Goal: Task Accomplishment & Management: Manage account settings

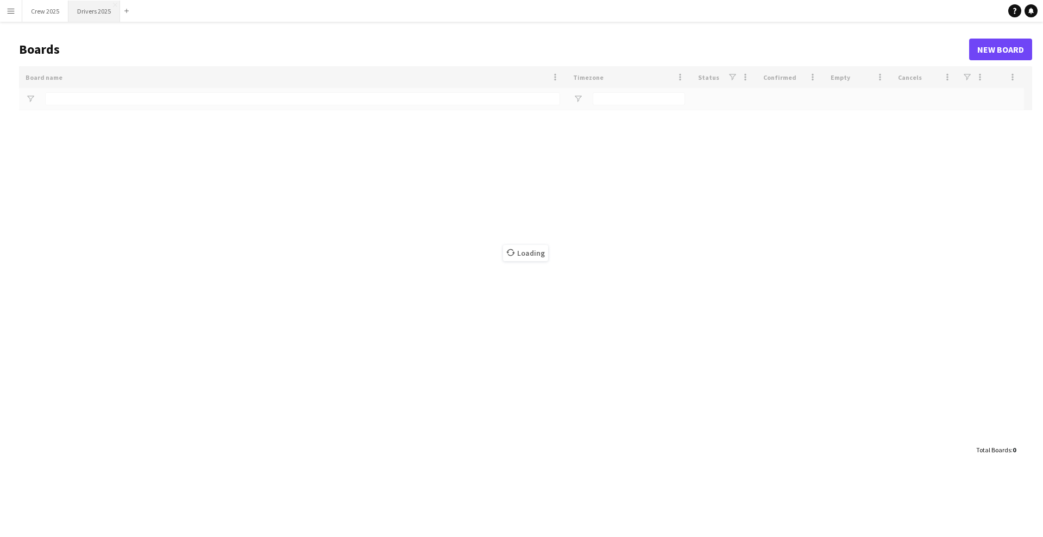
click at [89, 10] on button "Drivers 2025 Close" at bounding box center [94, 11] width 52 height 21
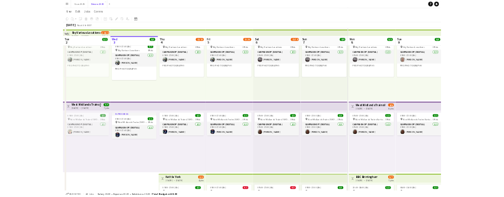
scroll to position [68, 0]
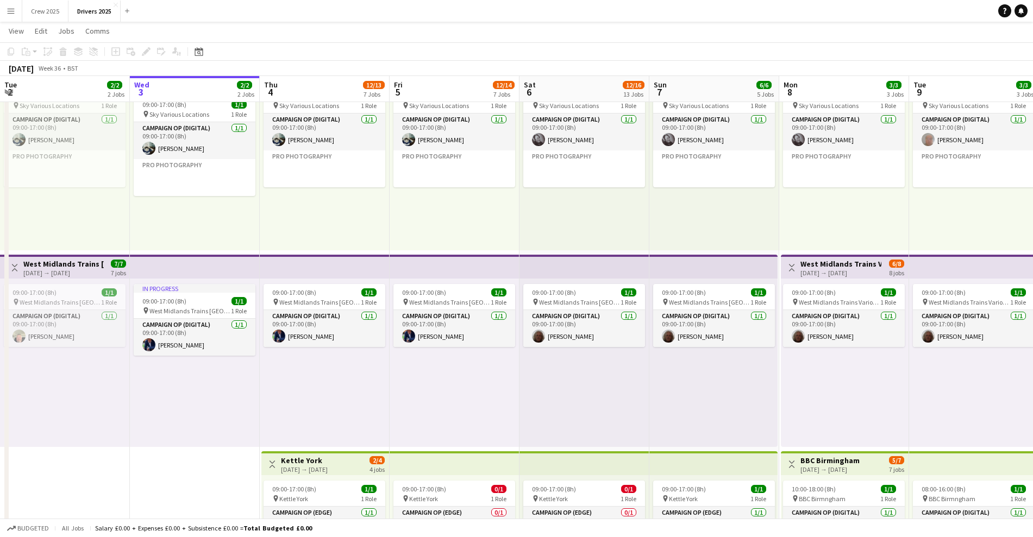
click at [182, 265] on app-top-bar at bounding box center [195, 267] width 130 height 24
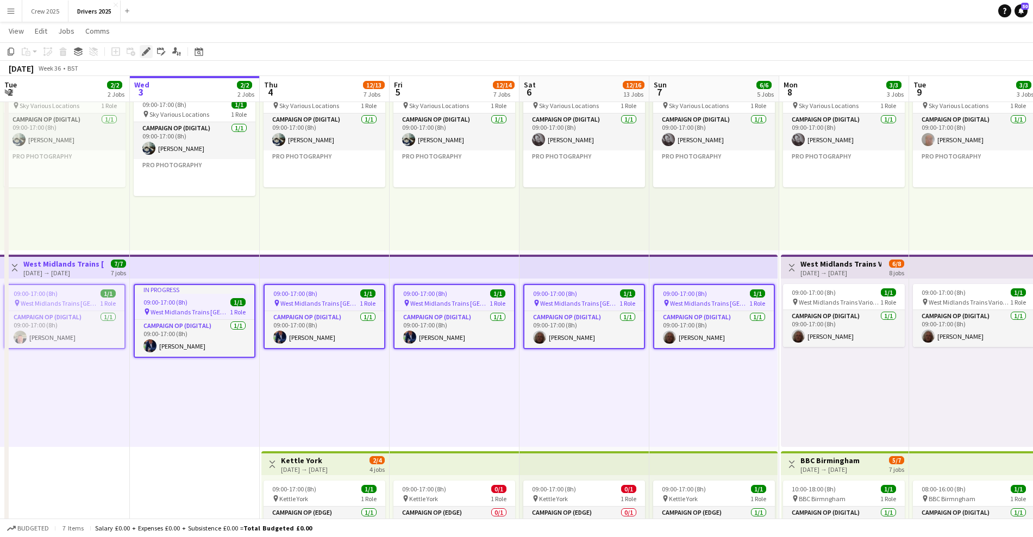
click at [145, 48] on icon "Edit" at bounding box center [146, 51] width 9 height 9
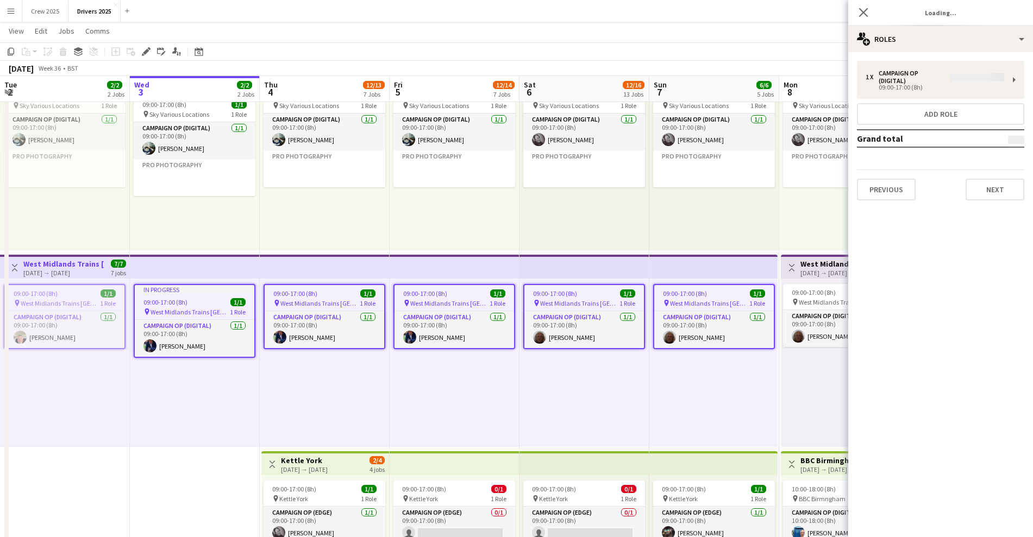
type input "**********"
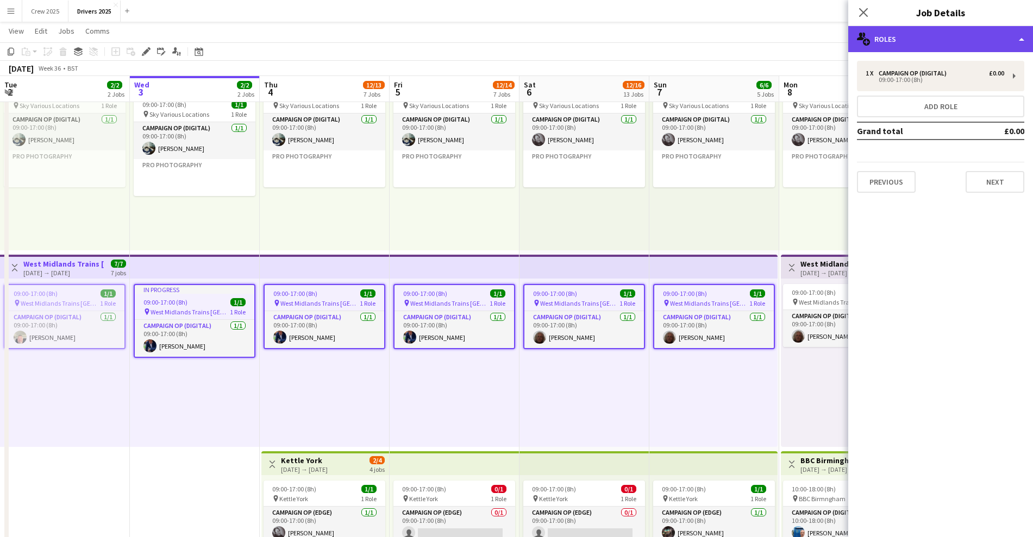
click at [957, 38] on div "multiple-users-add Roles" at bounding box center [940, 39] width 185 height 26
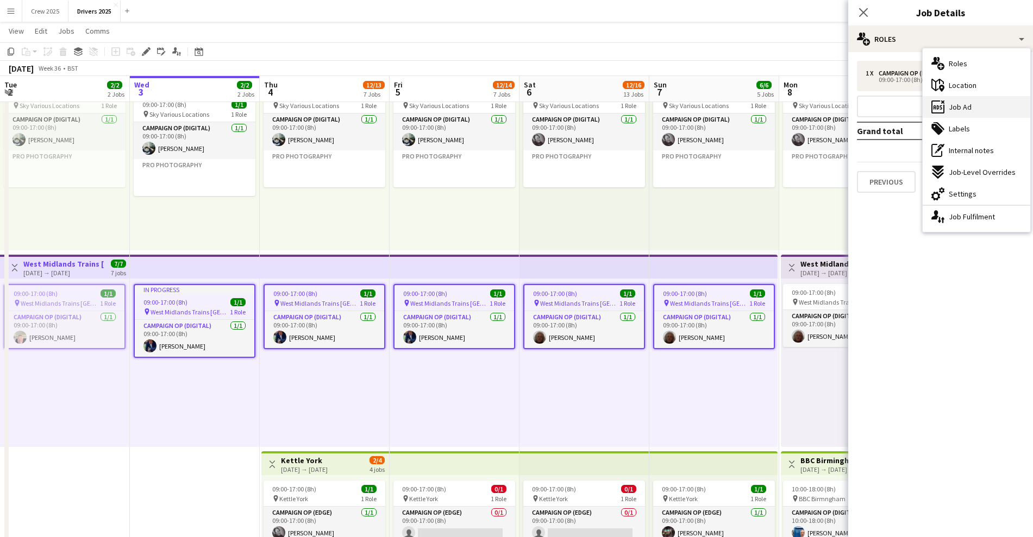
click at [971, 106] on div "ads-window Job Ad" at bounding box center [977, 107] width 108 height 22
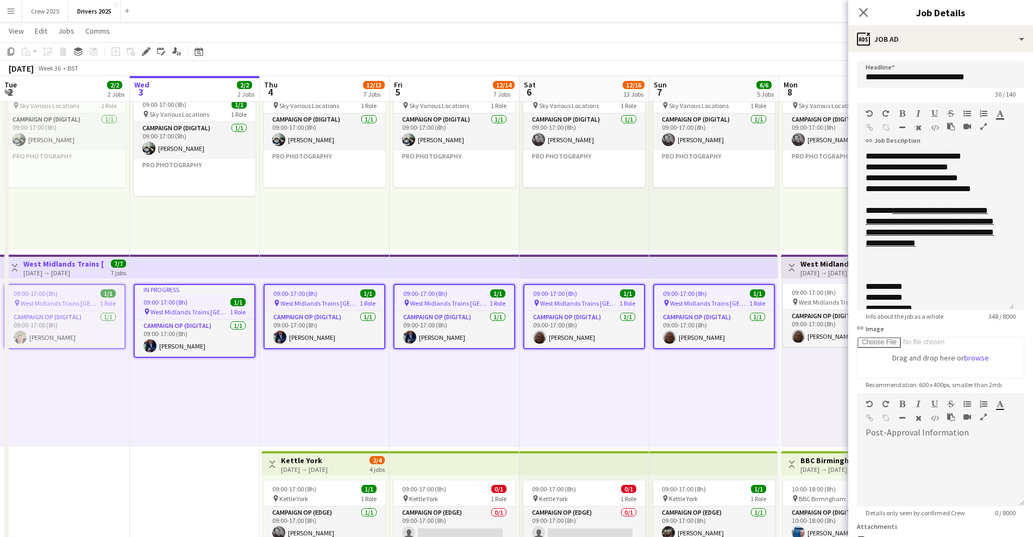
drag, startPoint x: 1008, startPoint y: 210, endPoint x: 1025, endPoint y: 327, distance: 118.0
click at [1027, 327] on mat-expansion-panel "**********" at bounding box center [940, 294] width 185 height 485
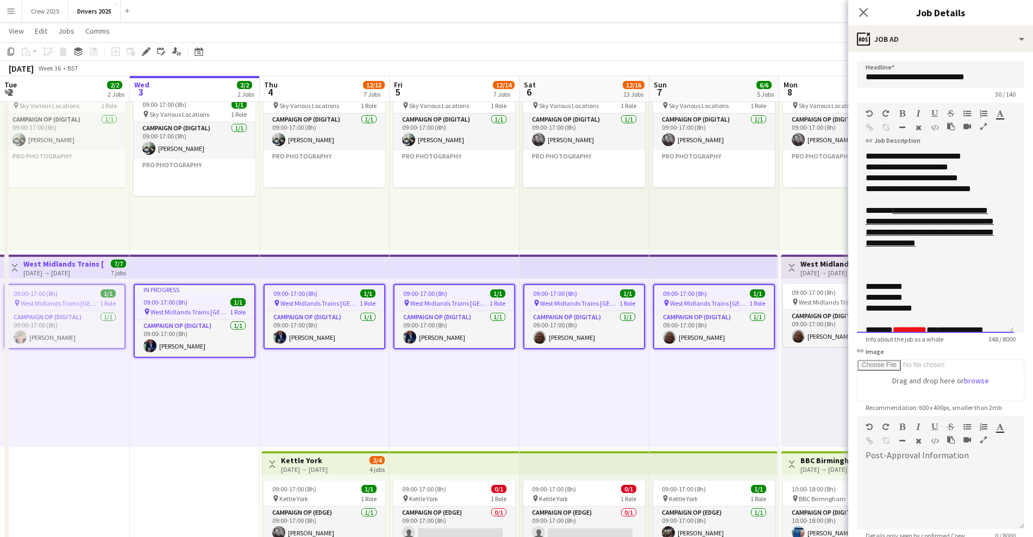
click at [865, 156] on div "**********" at bounding box center [935, 242] width 157 height 182
click at [902, 198] on div at bounding box center [936, 200] width 140 height 11
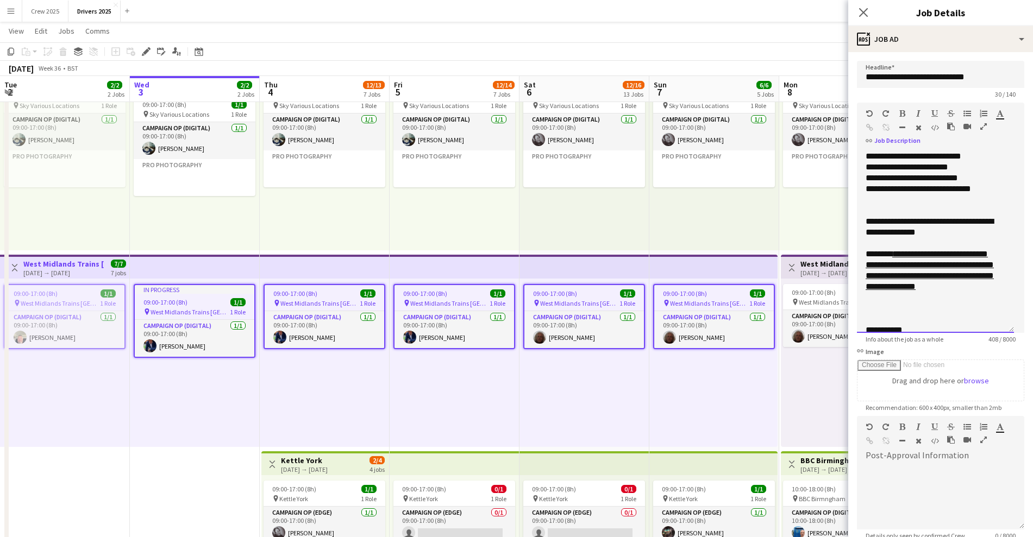
click at [924, 210] on div at bounding box center [936, 210] width 140 height 11
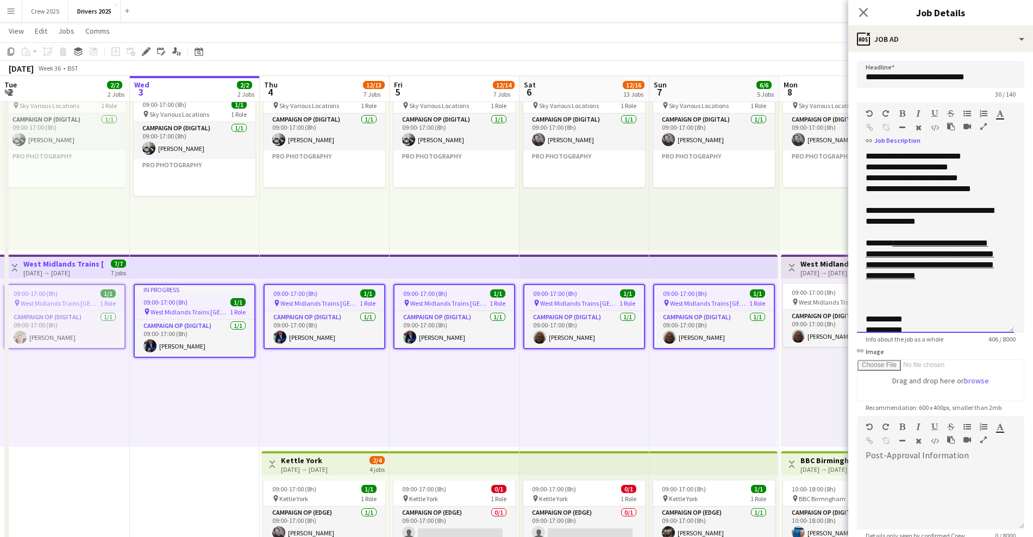
click at [866, 210] on div "**********" at bounding box center [930, 216] width 129 height 22
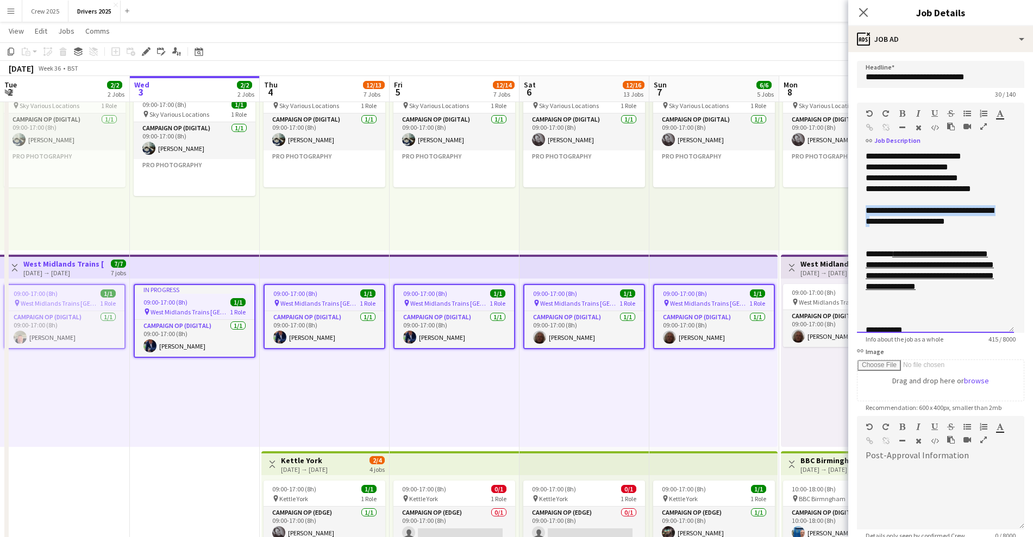
drag, startPoint x: 913, startPoint y: 227, endPoint x: 870, endPoint y: 214, distance: 44.7
click at [867, 210] on div "**********" at bounding box center [930, 221] width 129 height 33
drag, startPoint x: 901, startPoint y: 231, endPoint x: 863, endPoint y: 209, distance: 43.6
click at [863, 209] on div "**********" at bounding box center [935, 242] width 157 height 182
click at [900, 110] on icon "button" at bounding box center [902, 114] width 6 height 8
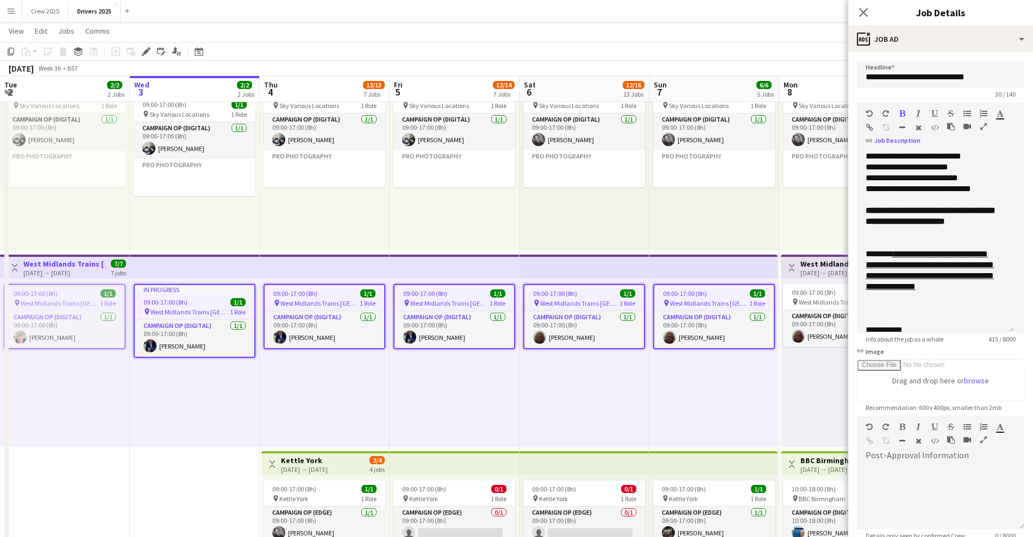
click at [932, 112] on icon "button" at bounding box center [934, 114] width 7 height 8
click at [950, 225] on u "**********" at bounding box center [930, 215] width 128 height 19
click at [250, 404] on div "In progress 09:00-17:00 (8h) 1/1 pin West Midlands Trains St Albans 1 Role Camp…" at bounding box center [195, 363] width 130 height 168
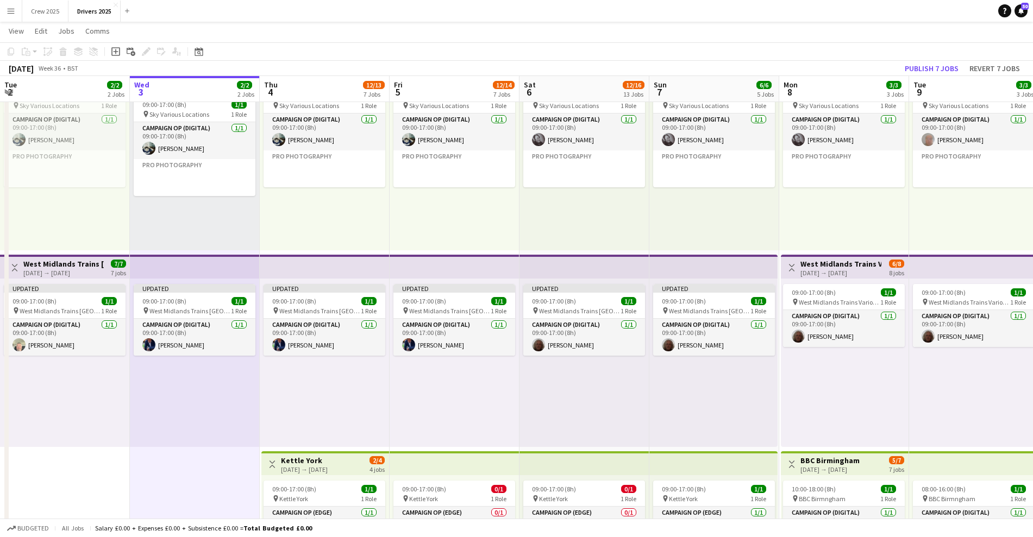
click at [92, 269] on div "[DATE] → [DATE]" at bounding box center [63, 273] width 81 height 8
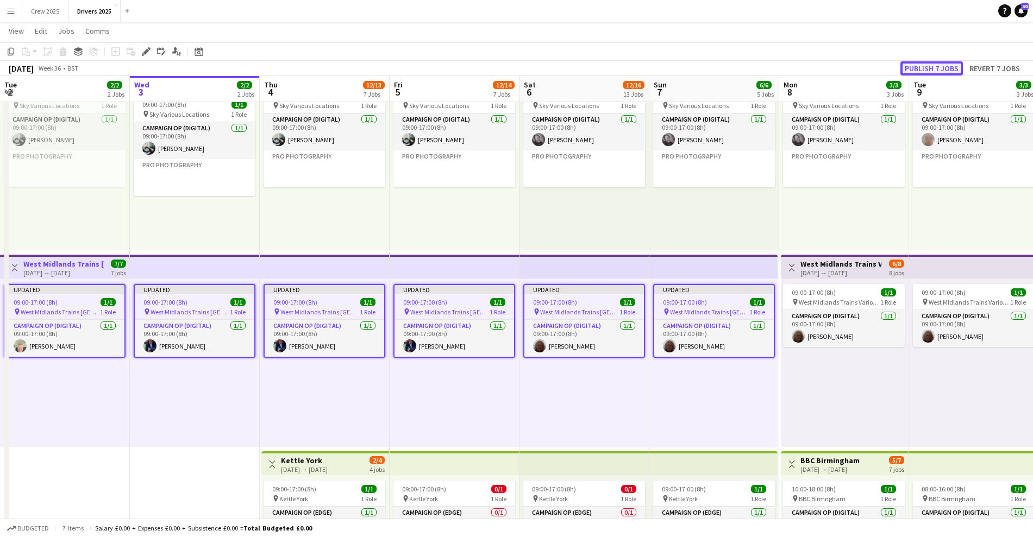
click at [924, 64] on button "Publish 7 jobs" at bounding box center [931, 68] width 62 height 14
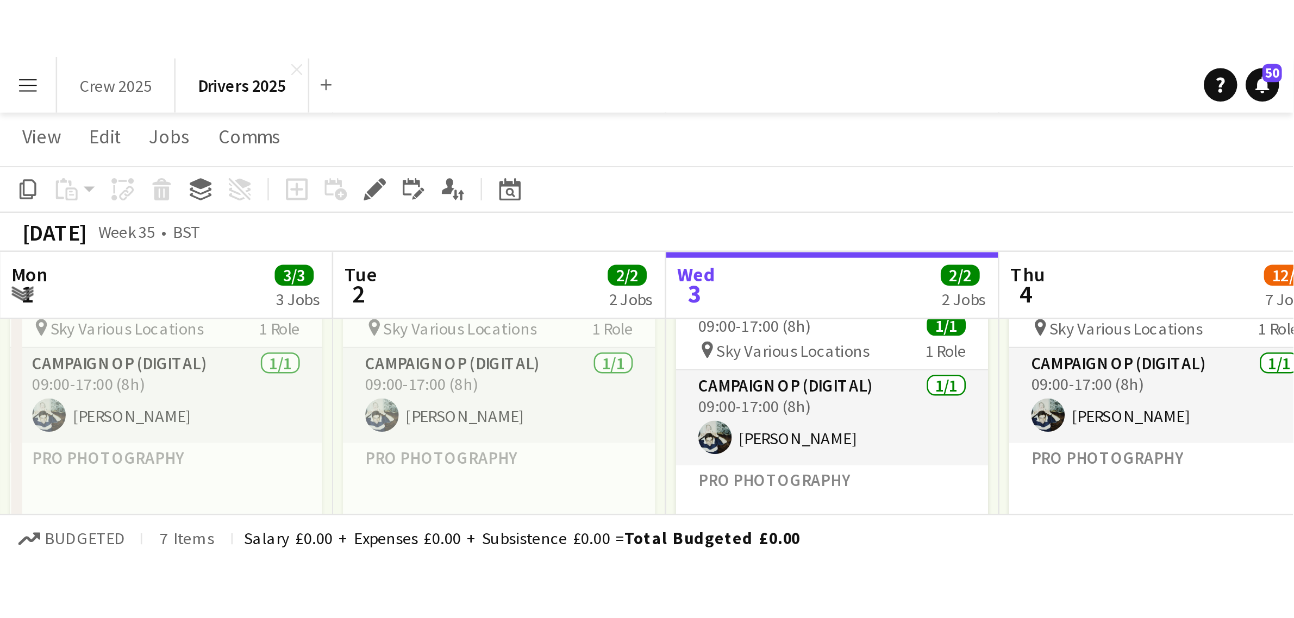
scroll to position [0, 259]
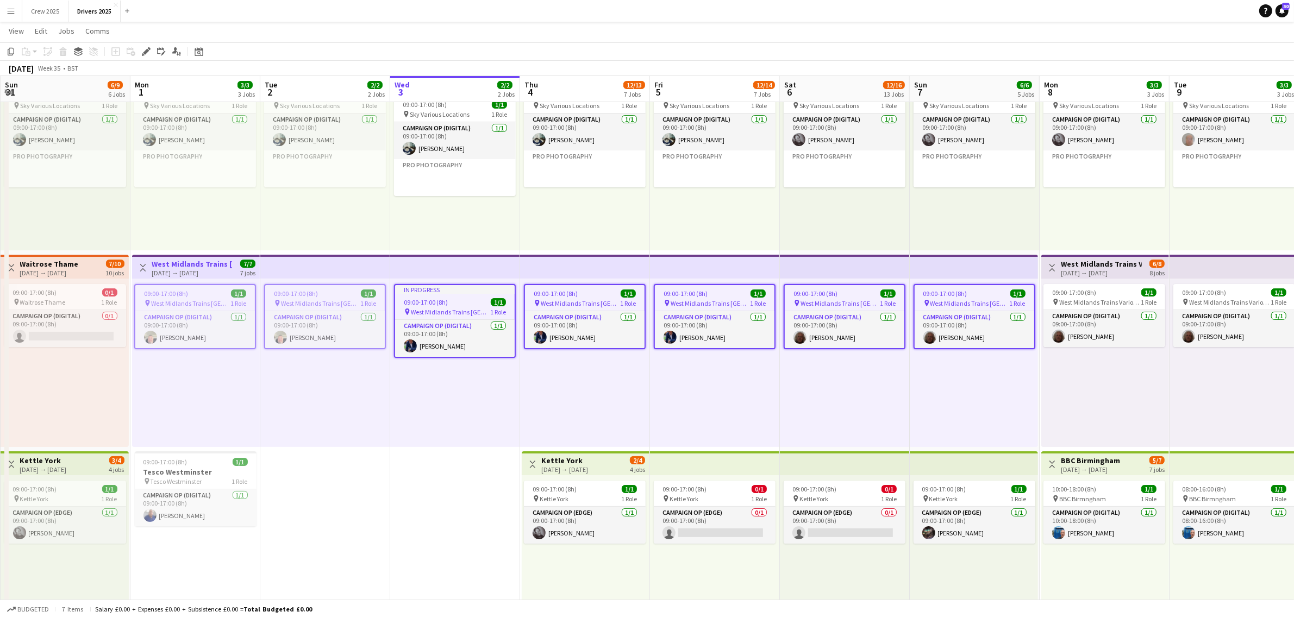
click at [724, 402] on div "09:00-17:00 (8h) 1/1 pin West Midlands Trains St Albans 1 Role Campaign Op (Dig…" at bounding box center [715, 363] width 130 height 168
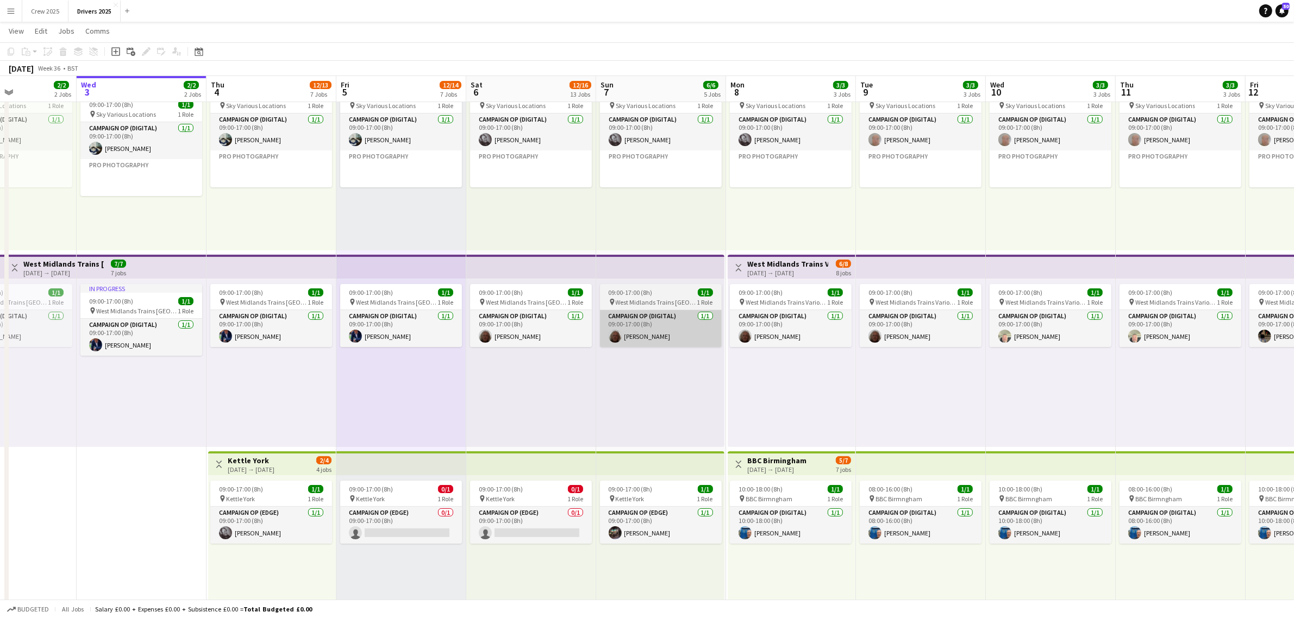
drag, startPoint x: 929, startPoint y: 427, endPoint x: 117, endPoint y: 344, distance: 816.0
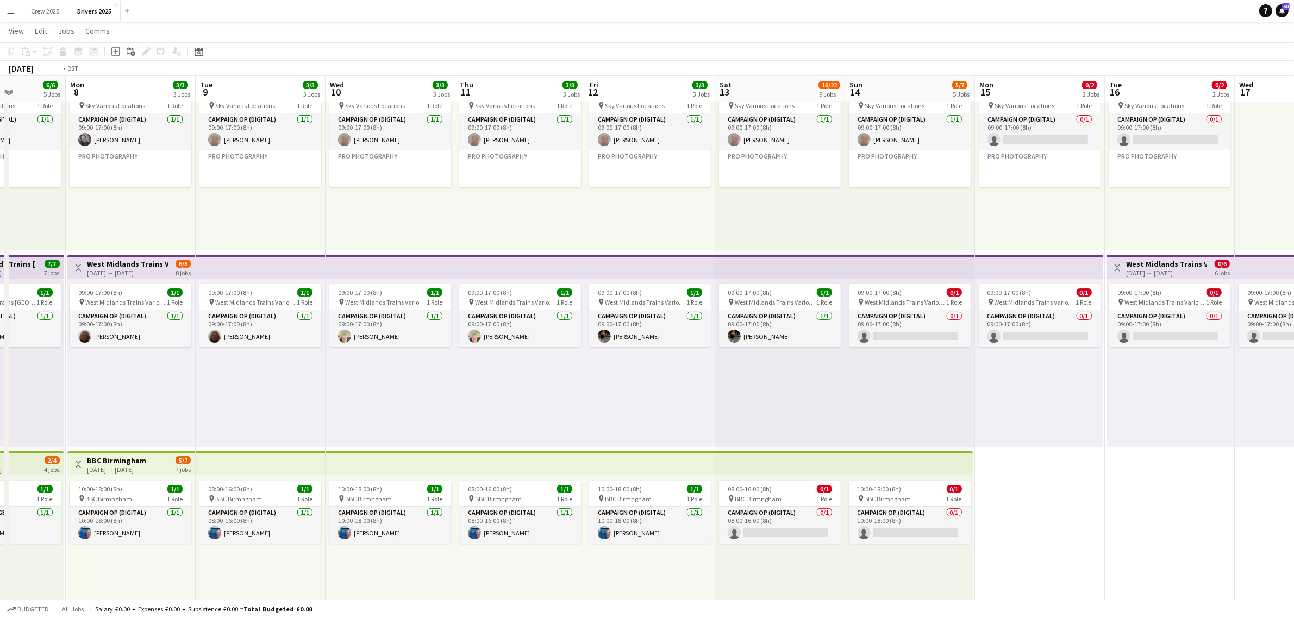
drag, startPoint x: 396, startPoint y: 361, endPoint x: 211, endPoint y: 357, distance: 184.8
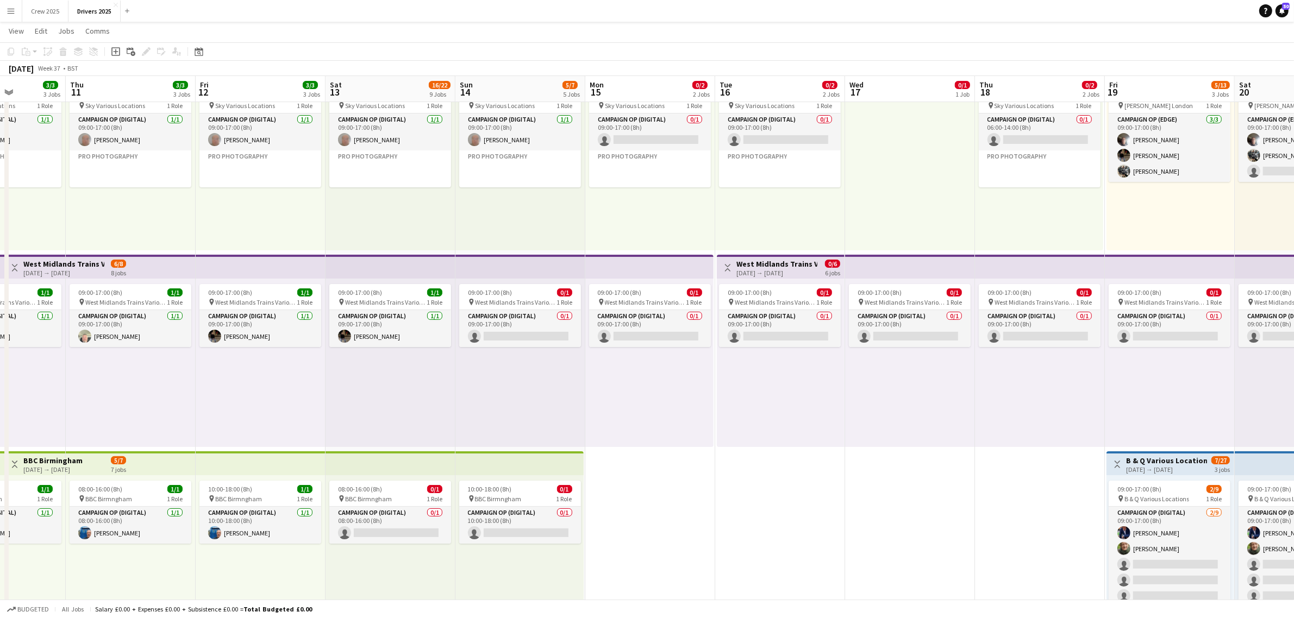
scroll to position [0, 331]
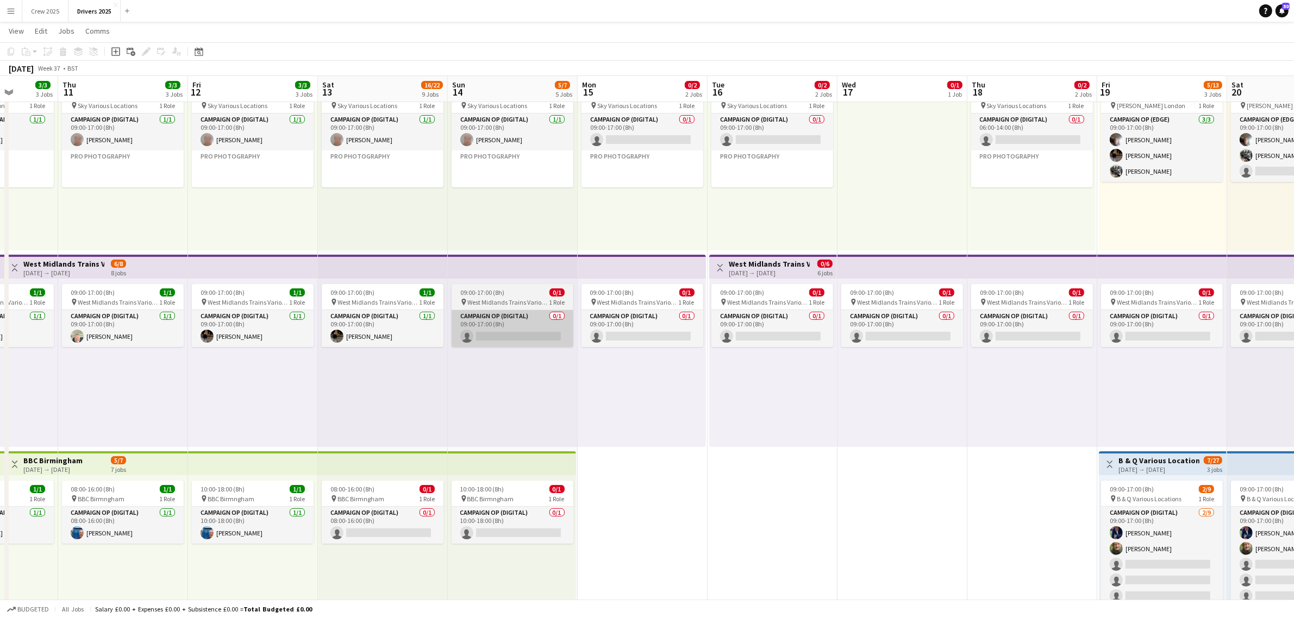
click at [504, 323] on app-card-role "Campaign Op (Digital) 0/1 09:00-17:00 (8h) single-neutral-actions" at bounding box center [513, 328] width 122 height 37
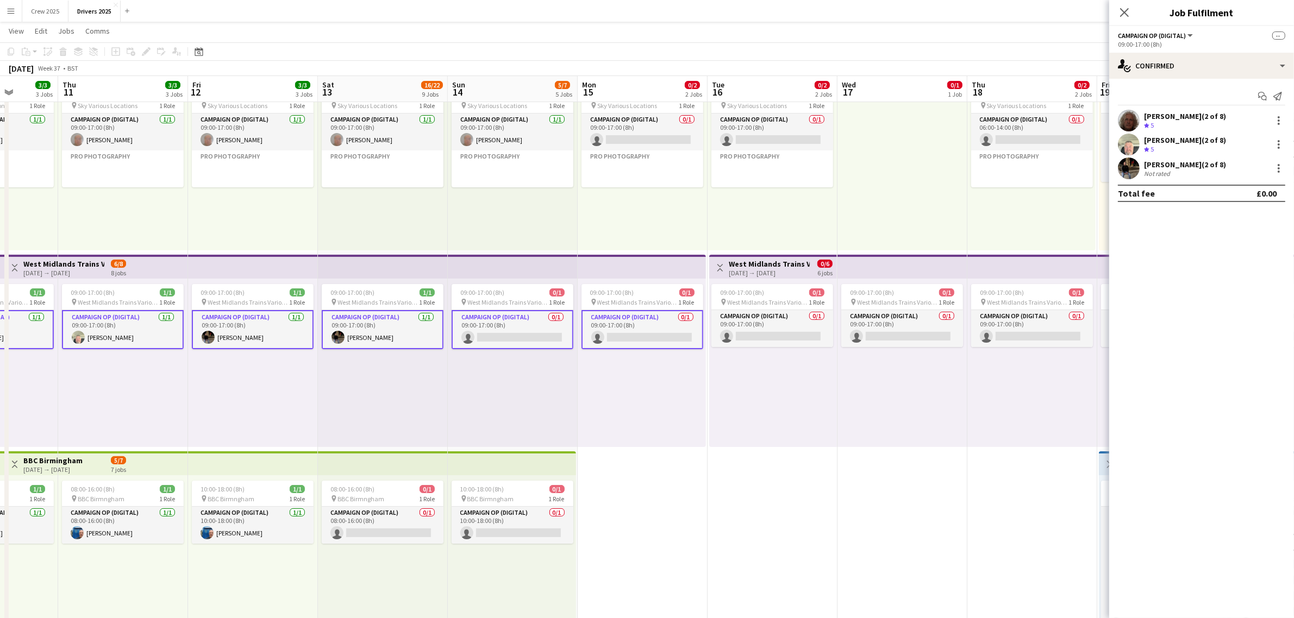
click at [506, 332] on app-card-role "Campaign Op (Digital) 0/1 09:00-17:00 (8h) single-neutral-actions" at bounding box center [513, 329] width 122 height 39
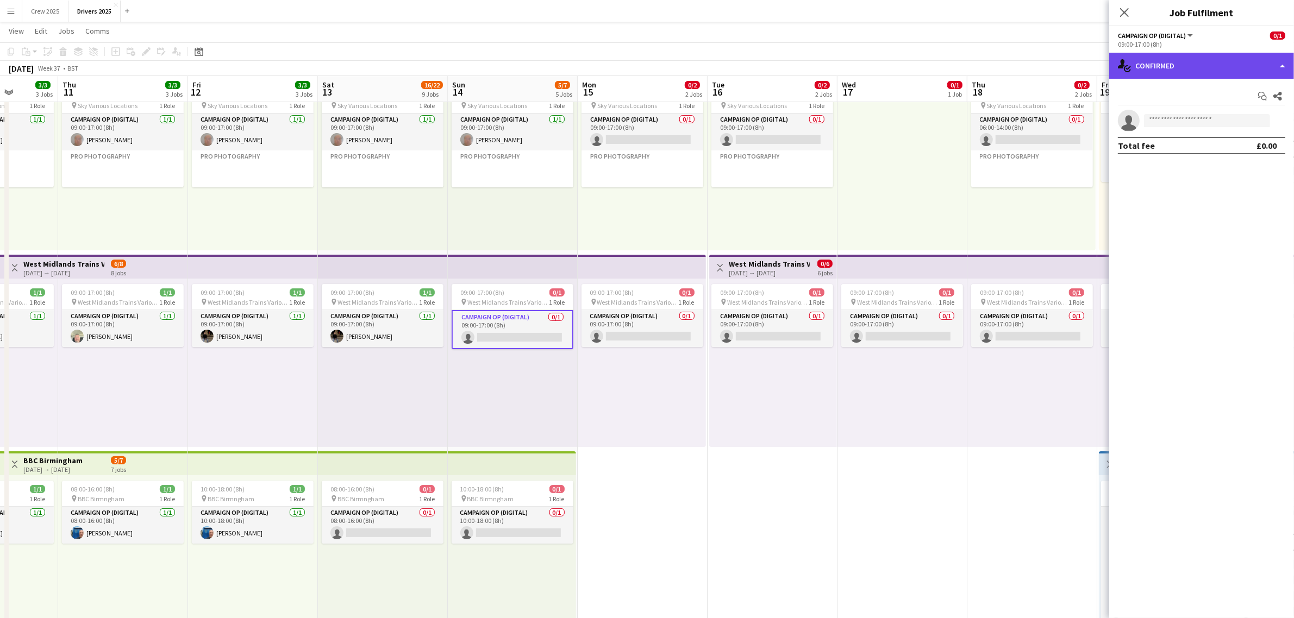
click at [1043, 71] on div "single-neutral-actions-check-2 Confirmed" at bounding box center [1201, 66] width 185 height 26
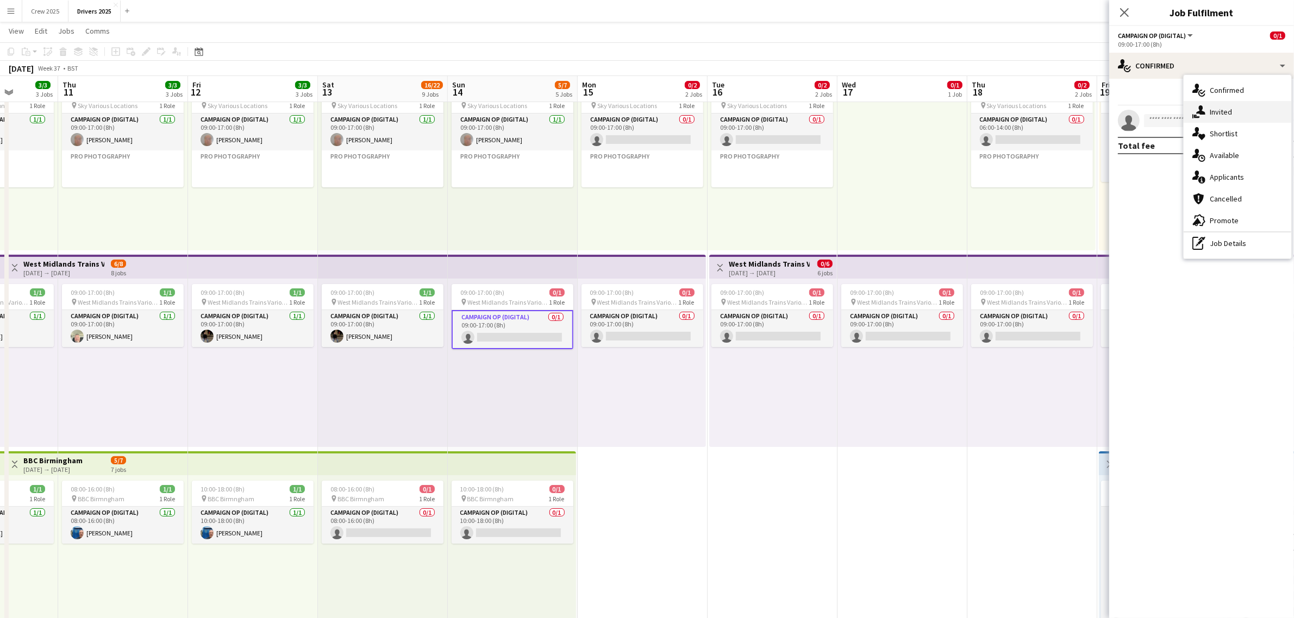
click at [1043, 114] on span "Invited" at bounding box center [1220, 112] width 22 height 10
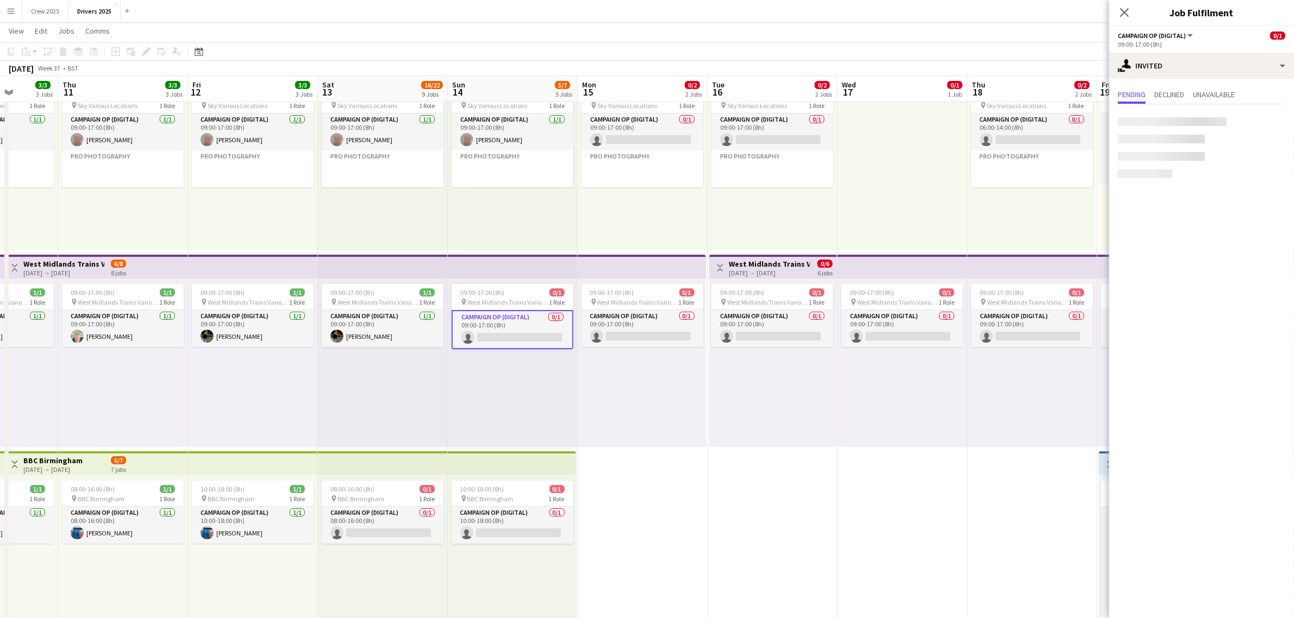
click at [1043, 125] on div at bounding box center [1172, 121] width 109 height 9
click at [1043, 125] on input "text" at bounding box center [1201, 122] width 167 height 27
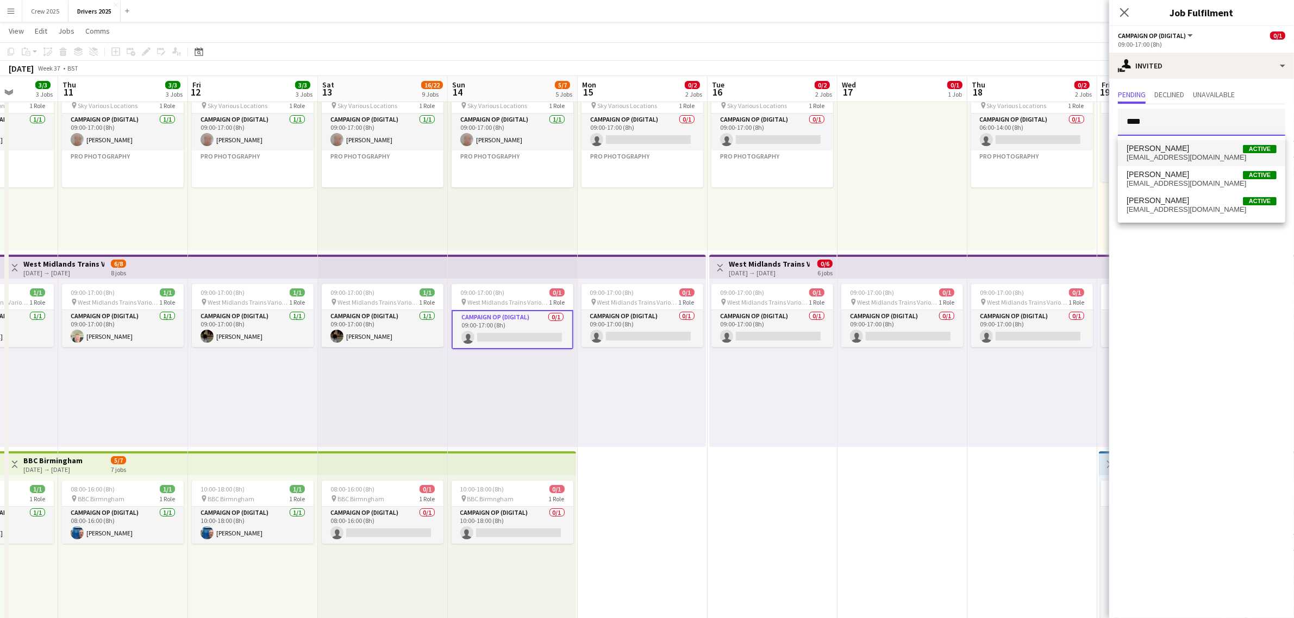
type input "****"
click at [1043, 149] on span "[PERSON_NAME] Active" at bounding box center [1201, 148] width 150 height 9
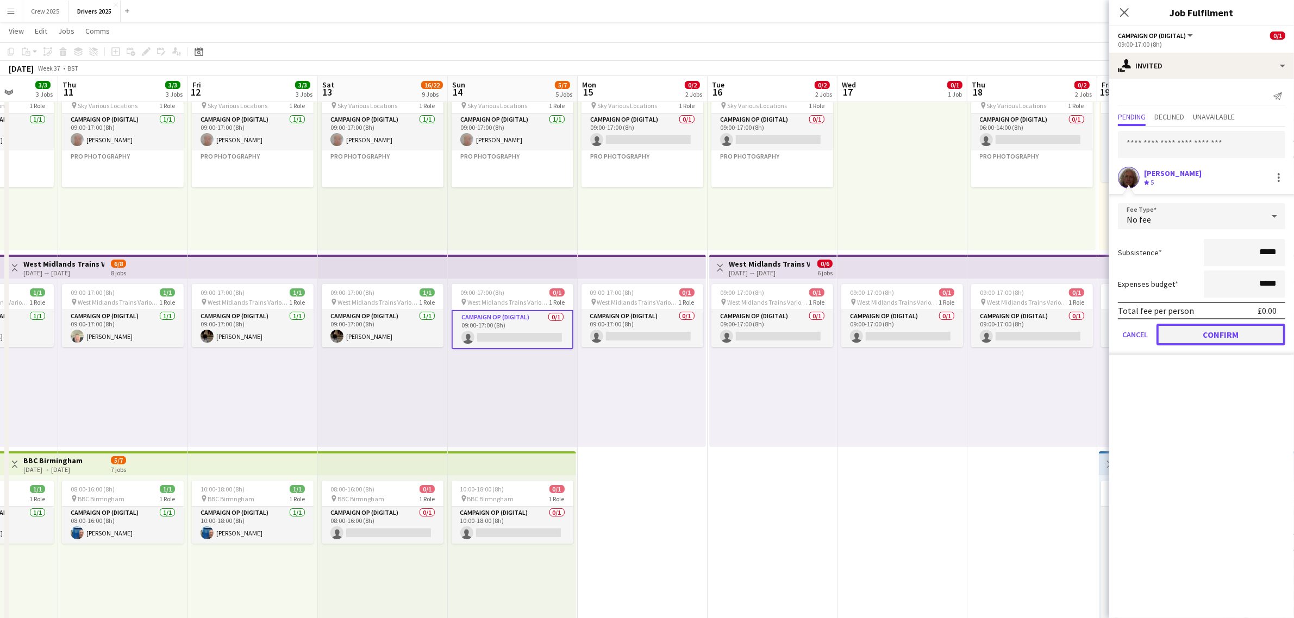
click at [1043, 334] on button "Confirm" at bounding box center [1220, 335] width 129 height 22
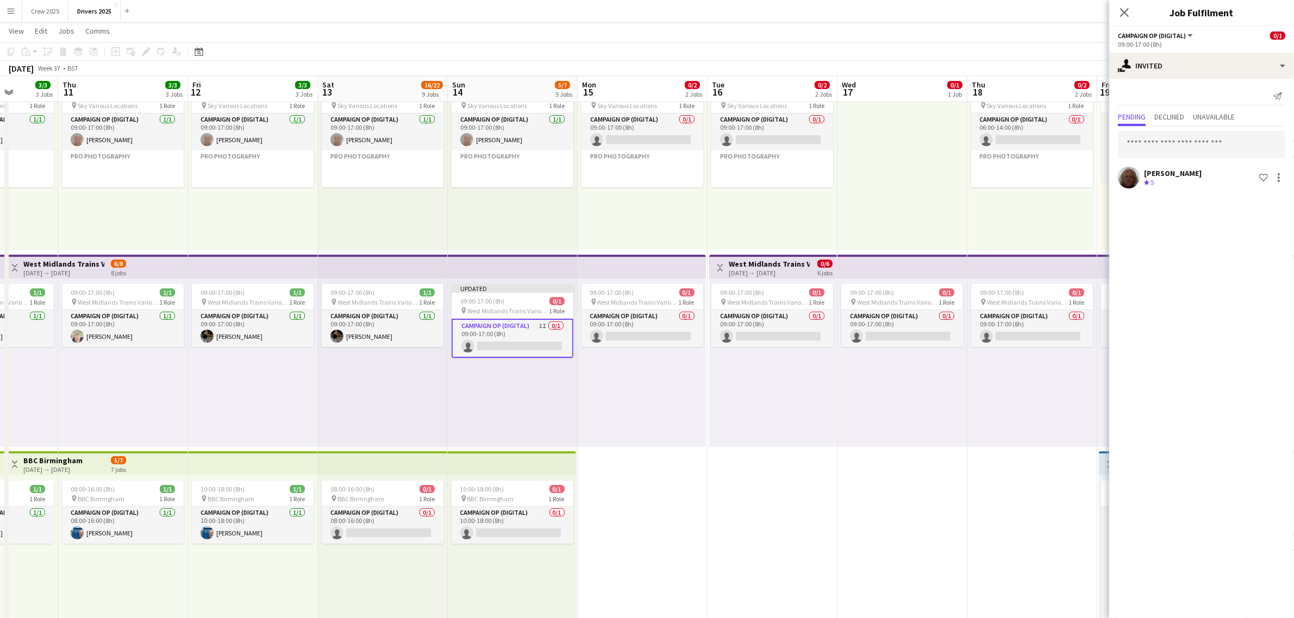
click at [683, 393] on div "09:00-17:00 (8h) 0/1 pin West Midlands Trains Various Locations 1 Role Campaign…" at bounding box center [642, 363] width 128 height 168
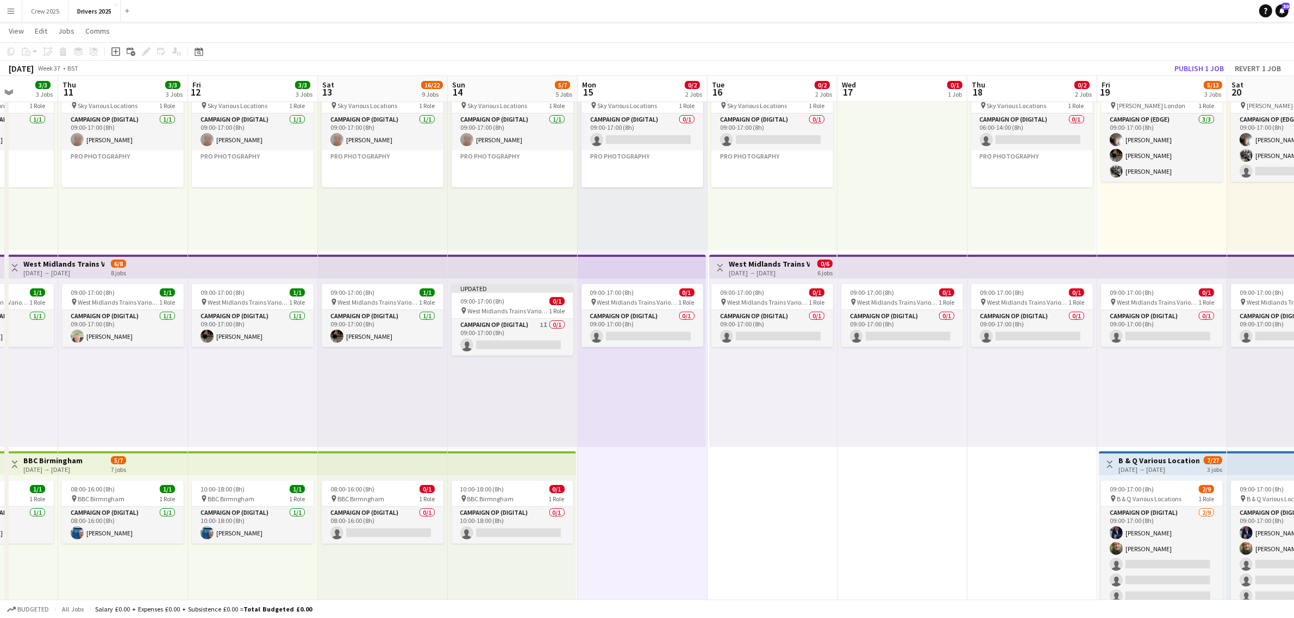
click at [183, 262] on app-top-bar at bounding box center [123, 267] width 130 height 24
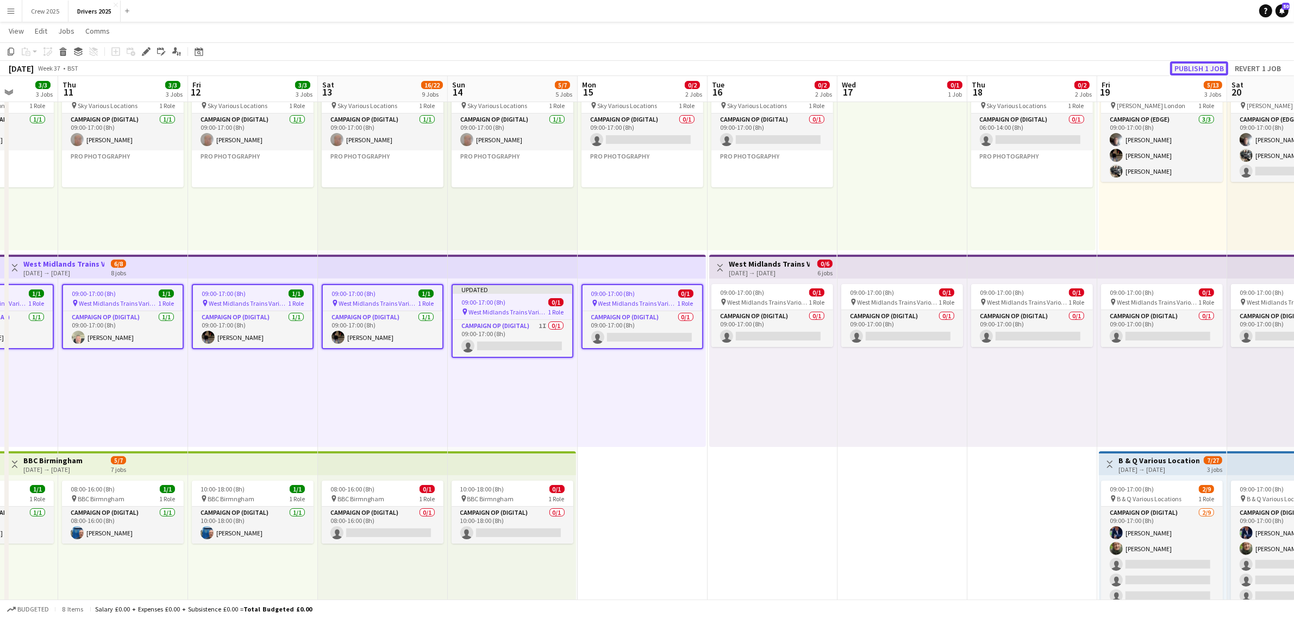
click at [1043, 62] on button "Publish 1 job" at bounding box center [1199, 68] width 58 height 14
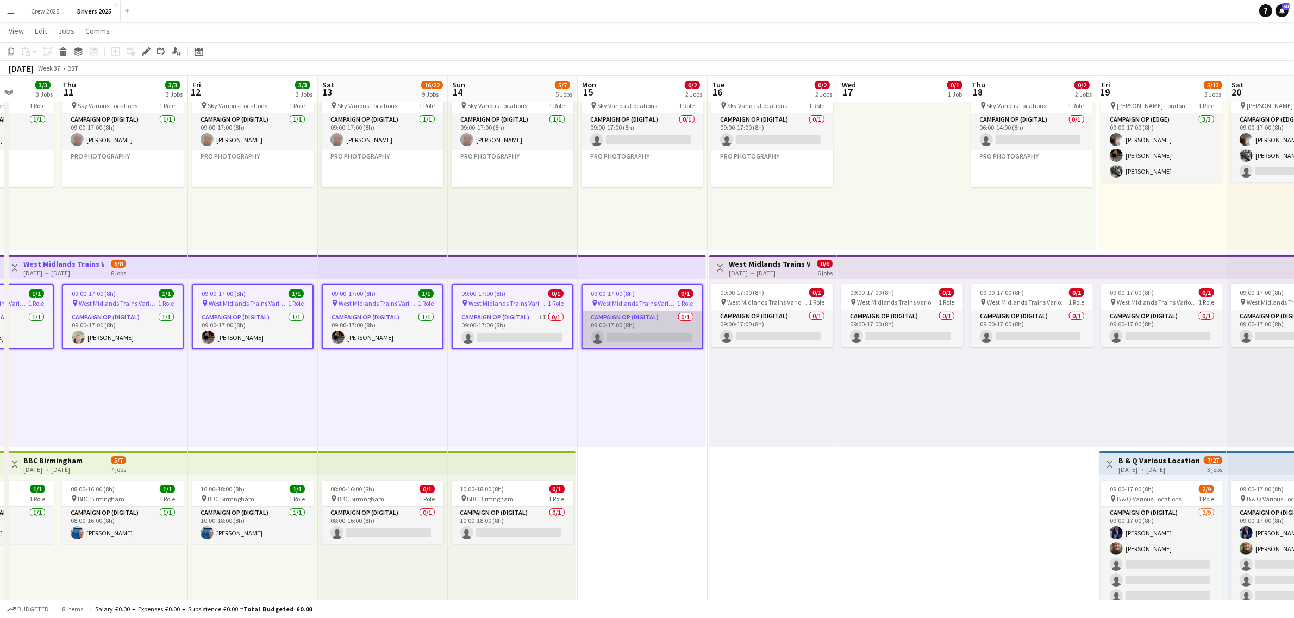
click at [661, 346] on app-card-role "Campaign Op (Digital) 0/1 09:00-17:00 (8h) single-neutral-actions" at bounding box center [642, 329] width 120 height 37
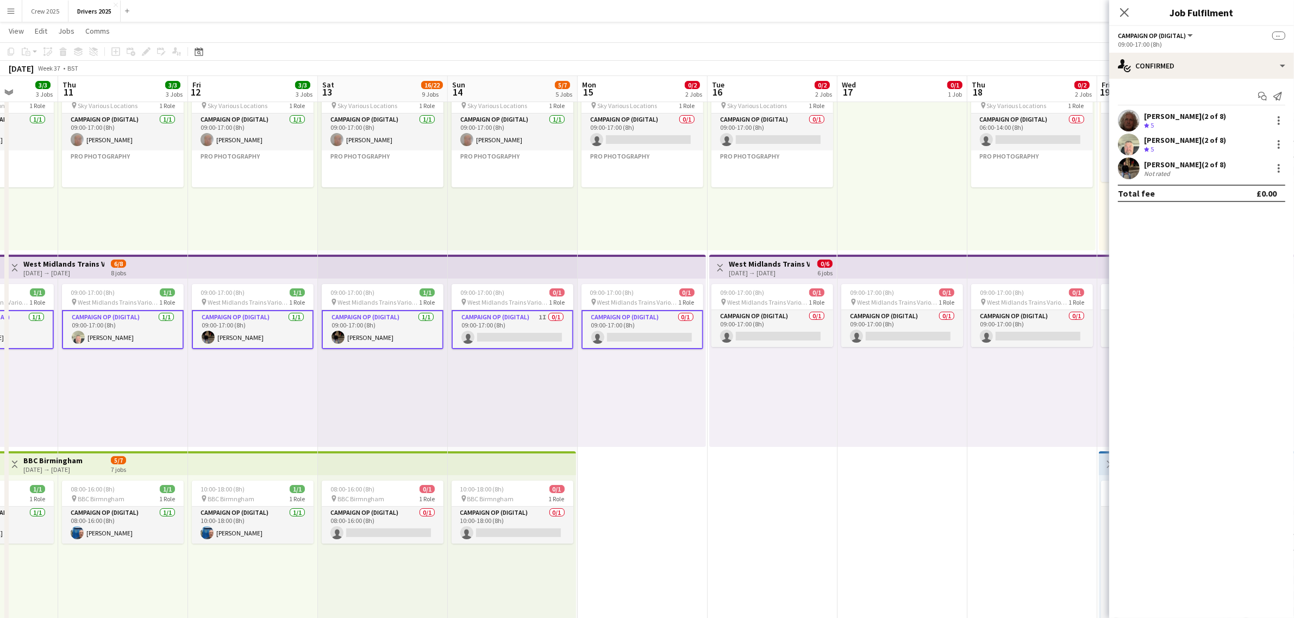
click at [635, 343] on app-card-role "Campaign Op (Digital) 0/1 09:00-17:00 (8h) single-neutral-actions" at bounding box center [642, 329] width 122 height 39
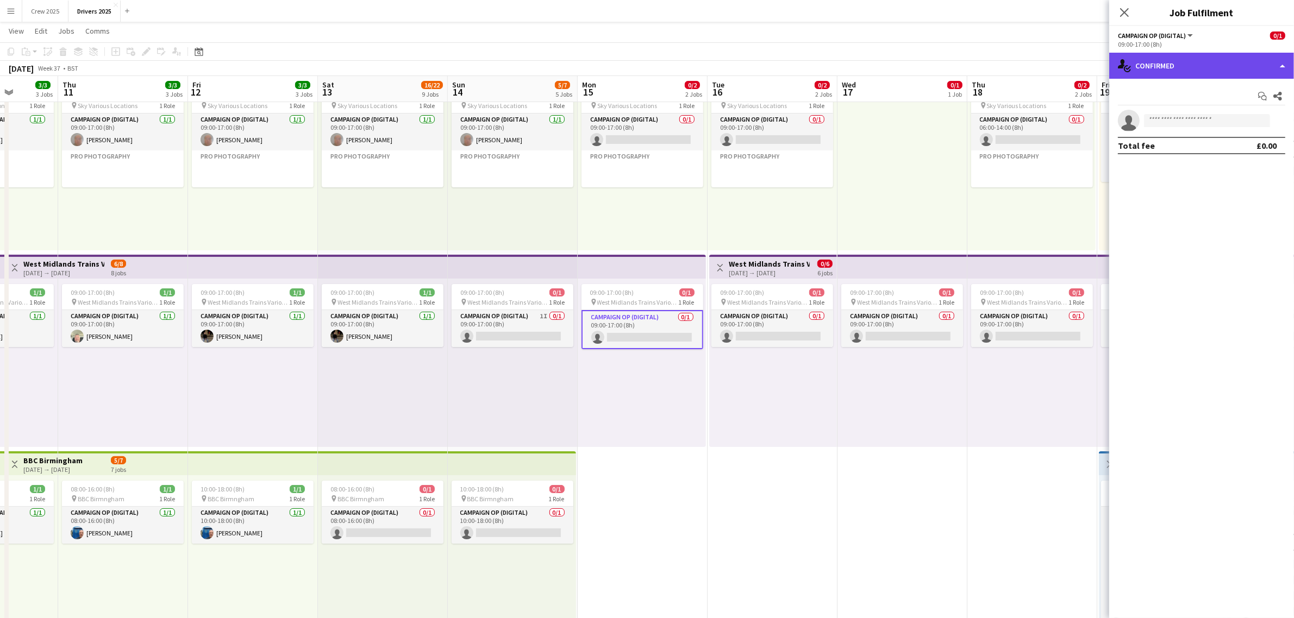
click at [1043, 71] on div "single-neutral-actions-check-2 Confirmed" at bounding box center [1201, 66] width 185 height 26
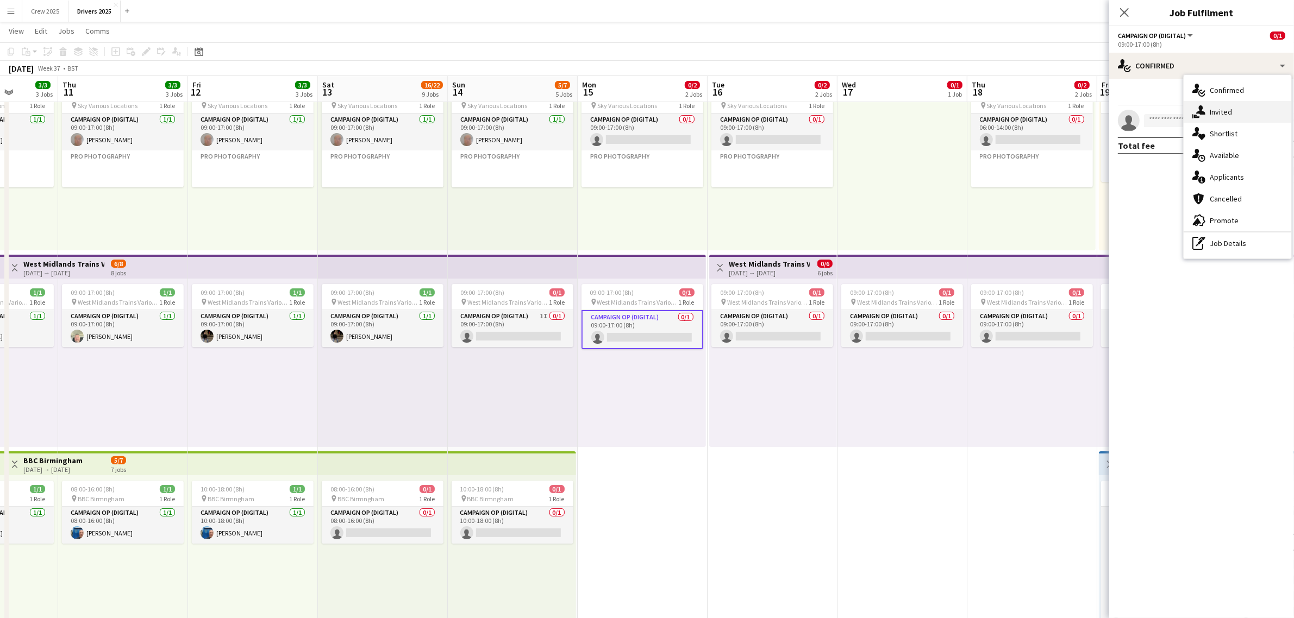
click at [1043, 118] on div "single-neutral-actions-share-1 Invited" at bounding box center [1237, 112] width 108 height 22
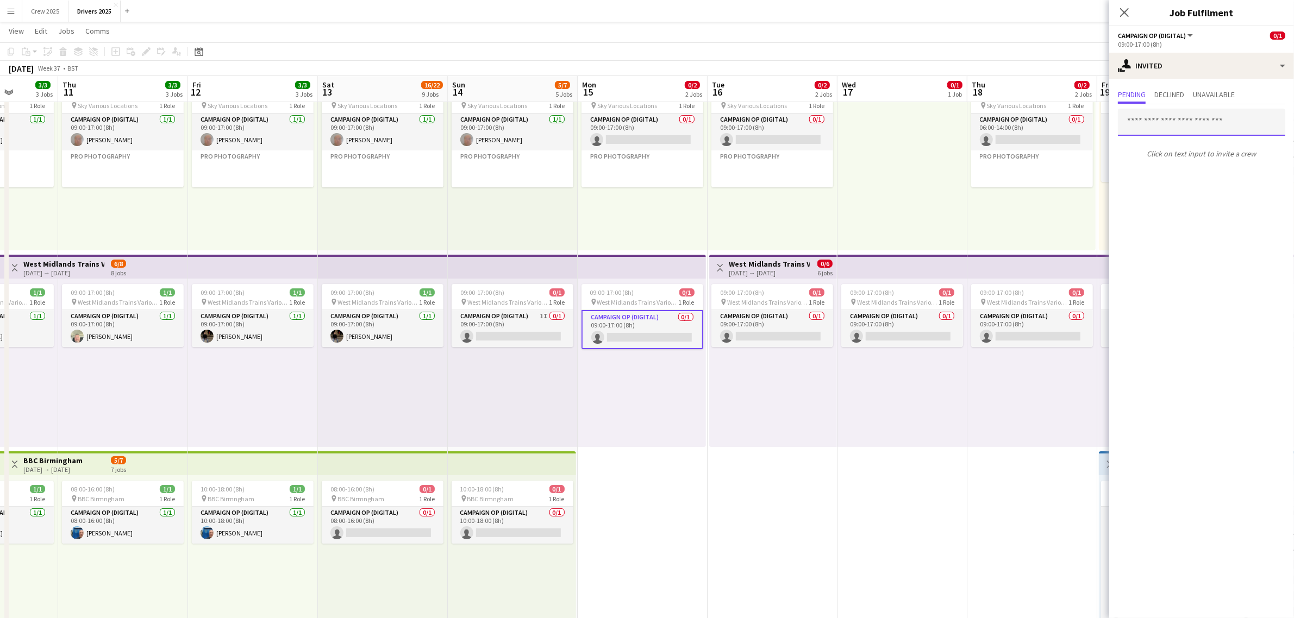
click at [1043, 123] on input "text" at bounding box center [1201, 122] width 167 height 27
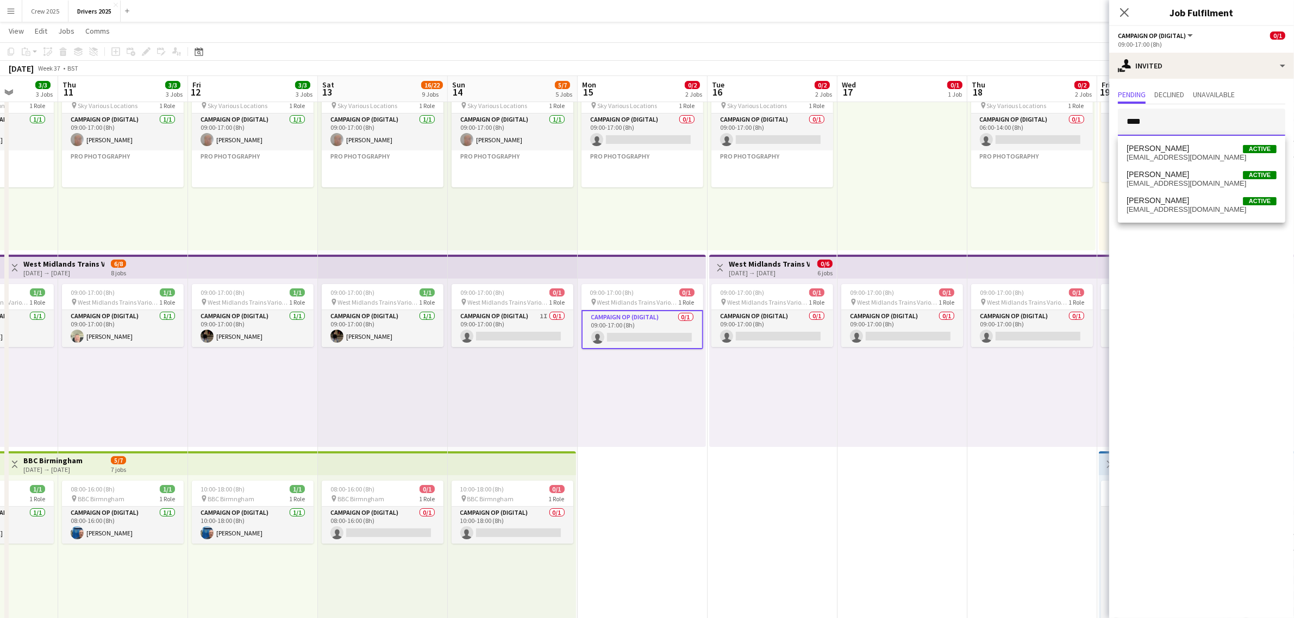
type input "****"
click at [1043, 153] on span "[EMAIL_ADDRESS][DOMAIN_NAME]" at bounding box center [1201, 157] width 150 height 9
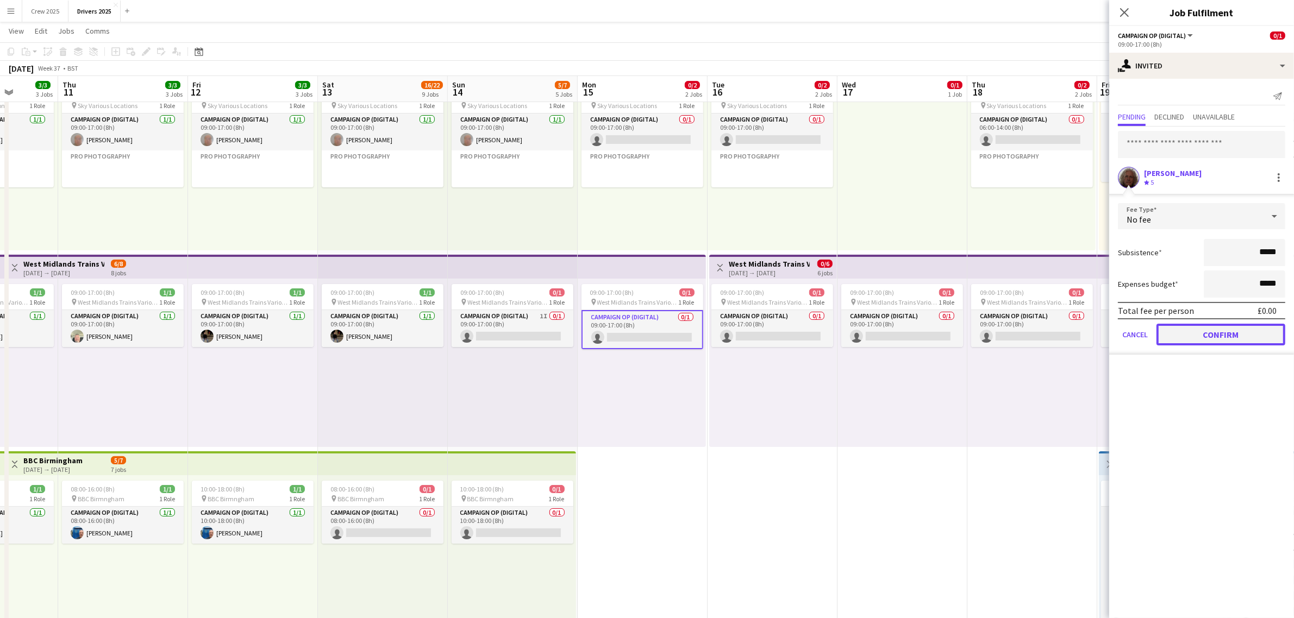
click at [1043, 335] on button "Confirm" at bounding box center [1220, 335] width 129 height 22
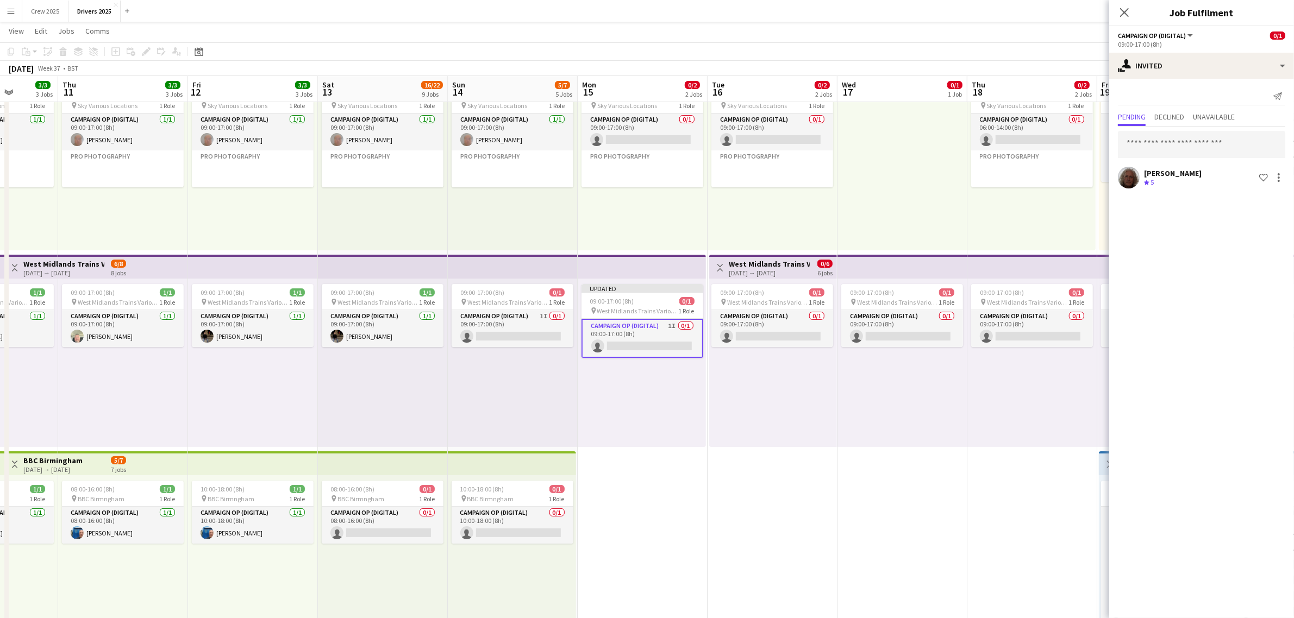
click at [685, 407] on div "Updated 09:00-17:00 (8h) 0/1 pin West Midlands Trains Various Locations 1 Role …" at bounding box center [642, 363] width 128 height 168
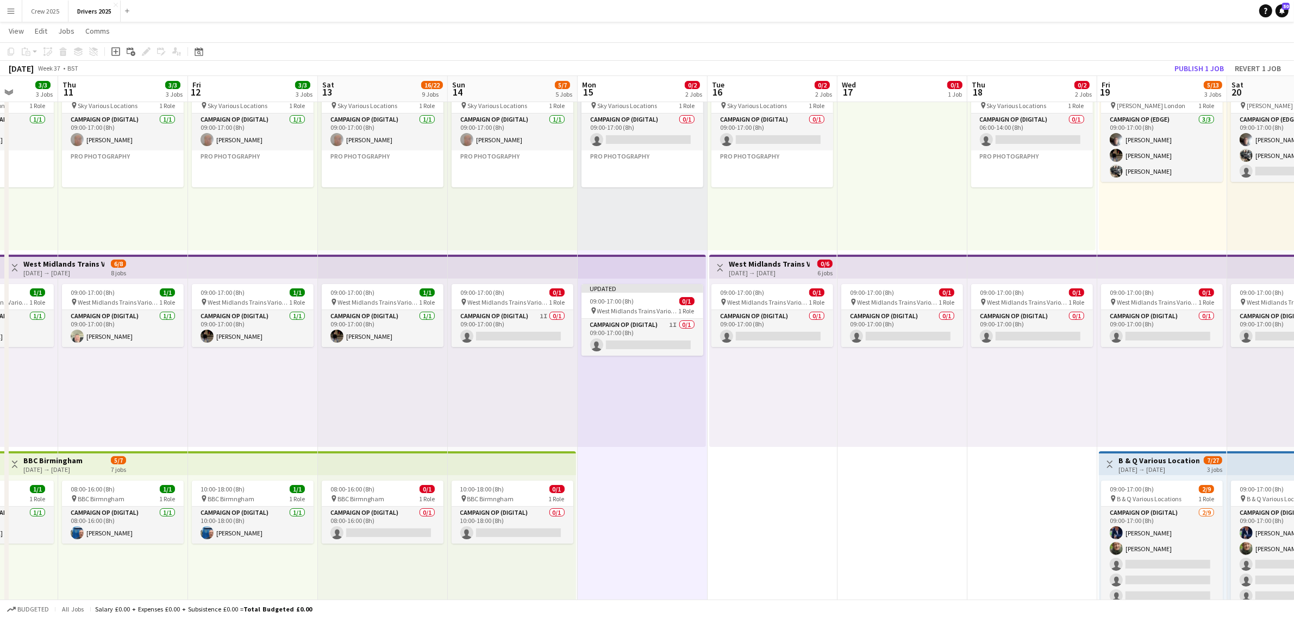
click at [105, 266] on div "Toggle View West Midlands Trains Various Locations [DATE] → [DATE] 6/8 8 jobs" at bounding box center [67, 268] width 118 height 18
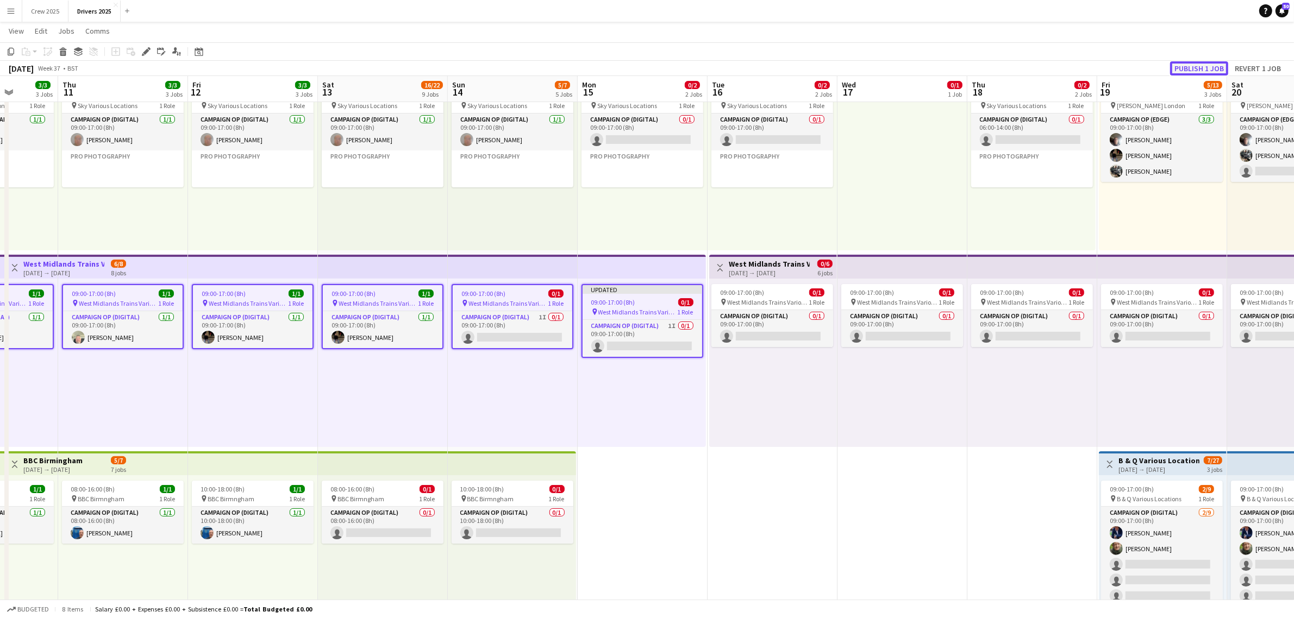
click at [1043, 70] on button "Publish 1 job" at bounding box center [1199, 68] width 58 height 14
